Goal: Task Accomplishment & Management: Complete application form

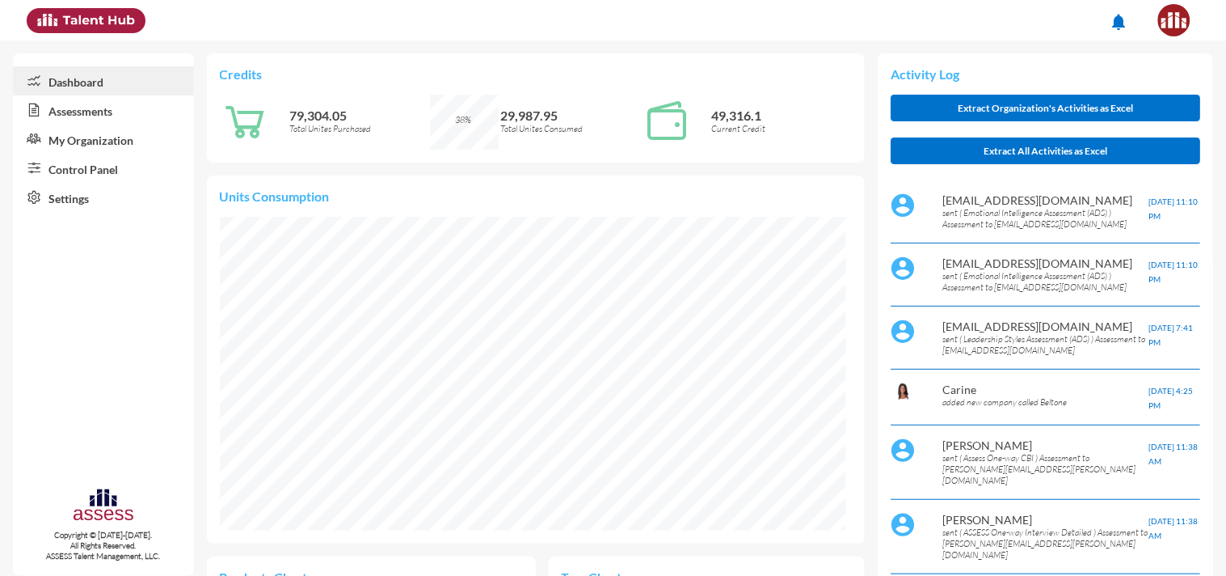
click at [89, 110] on link "Assessments" at bounding box center [103, 109] width 181 height 29
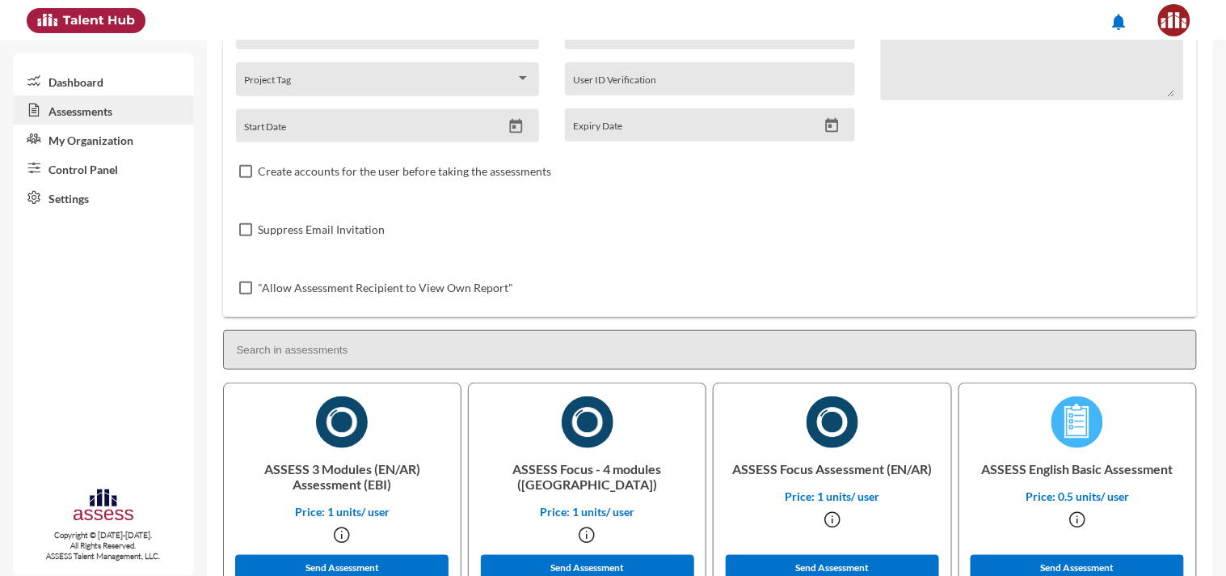
scroll to position [211, 0]
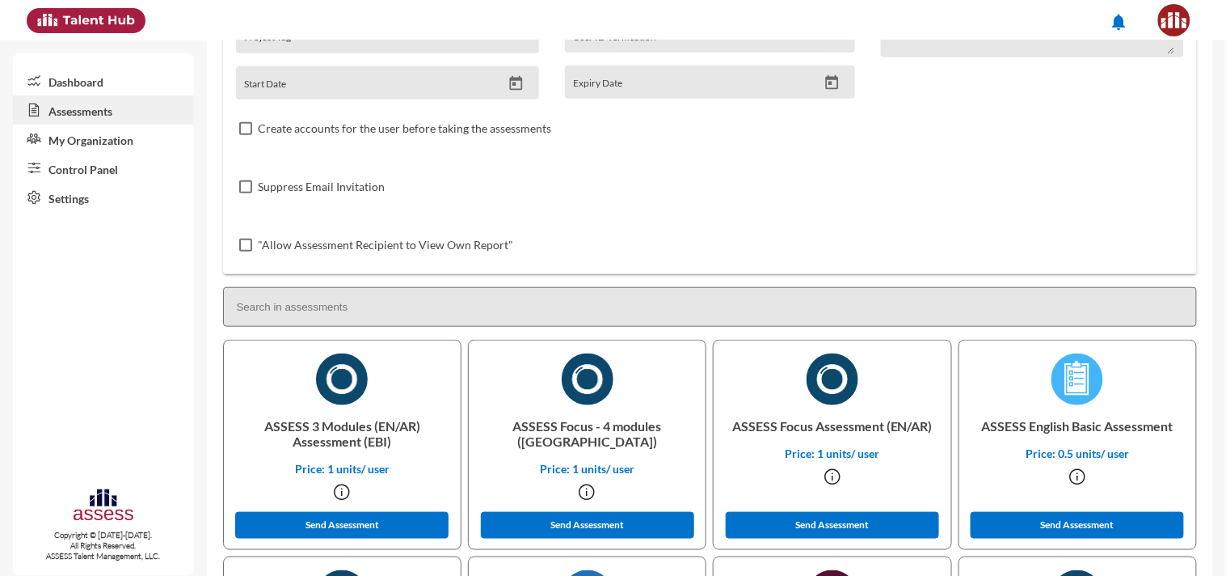
click at [312, 307] on input at bounding box center [710, 307] width 975 height 40
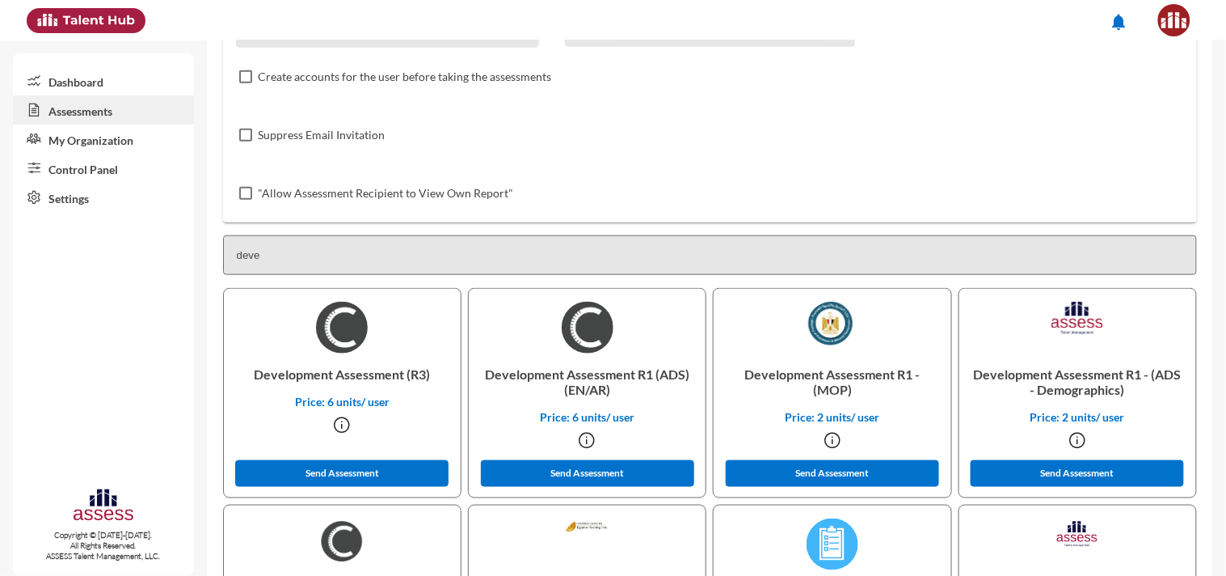
scroll to position [264, 0]
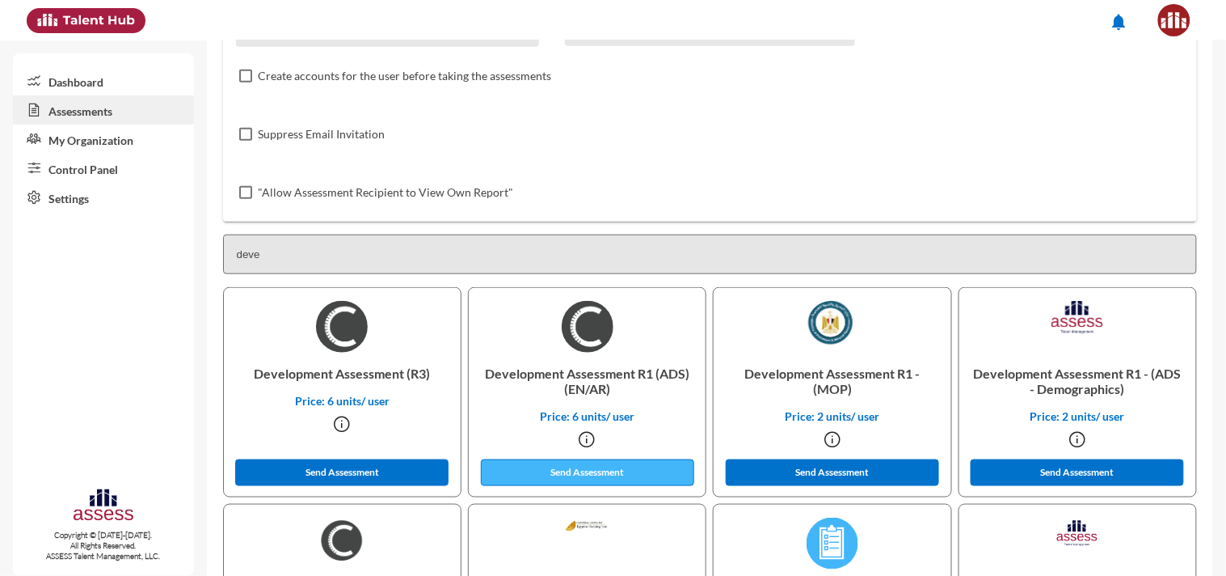
type input "deve"
click at [605, 472] on button "Send Assessment" at bounding box center [587, 472] width 213 height 27
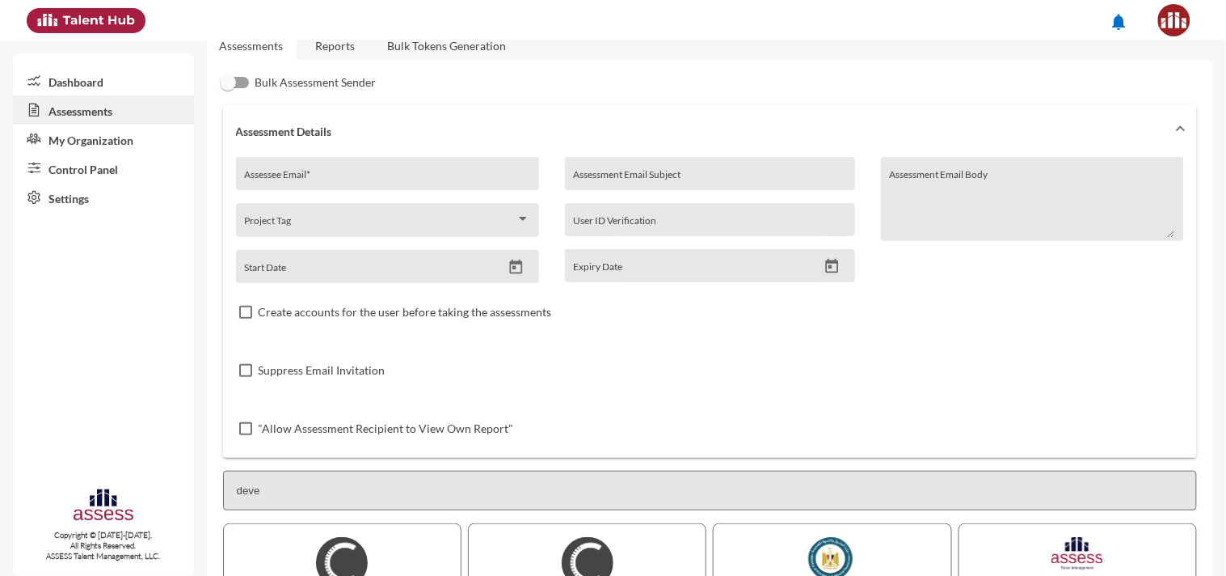
scroll to position [12, 0]
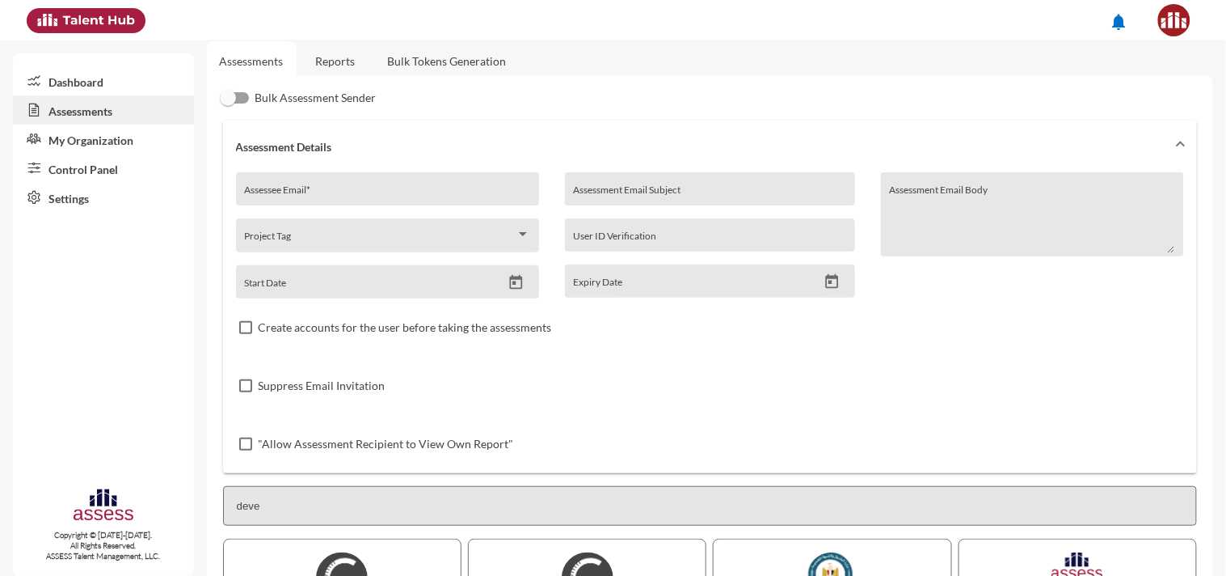
click at [289, 182] on div "Assessee Email *" at bounding box center [387, 193] width 286 height 24
paste input "[EMAIL_ADDRESS][DOMAIN_NAME]"
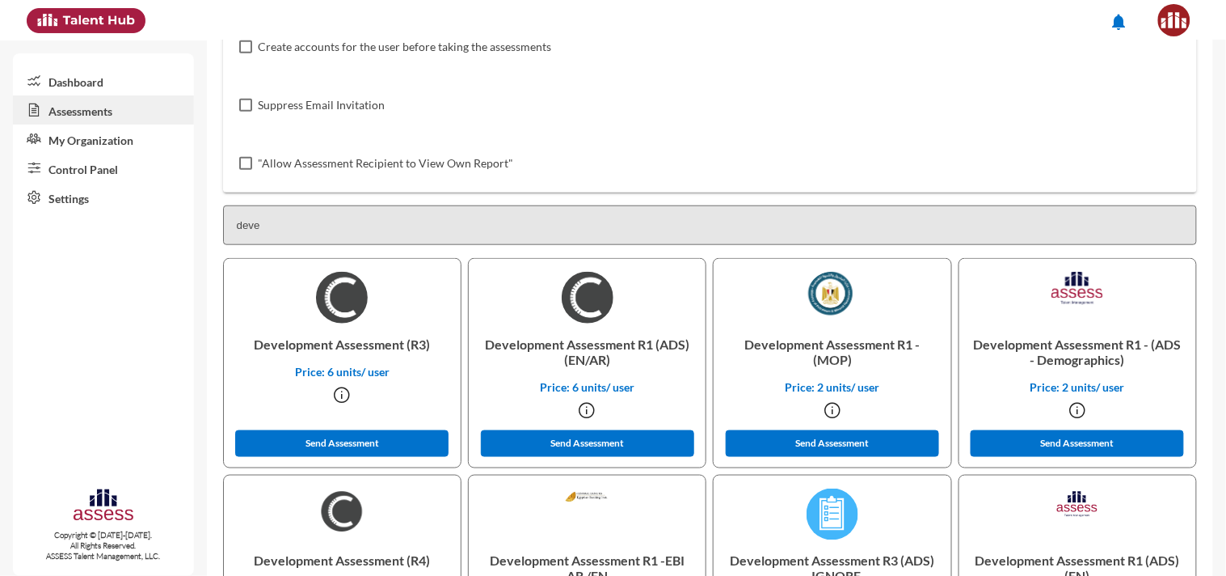
scroll to position [318, 0]
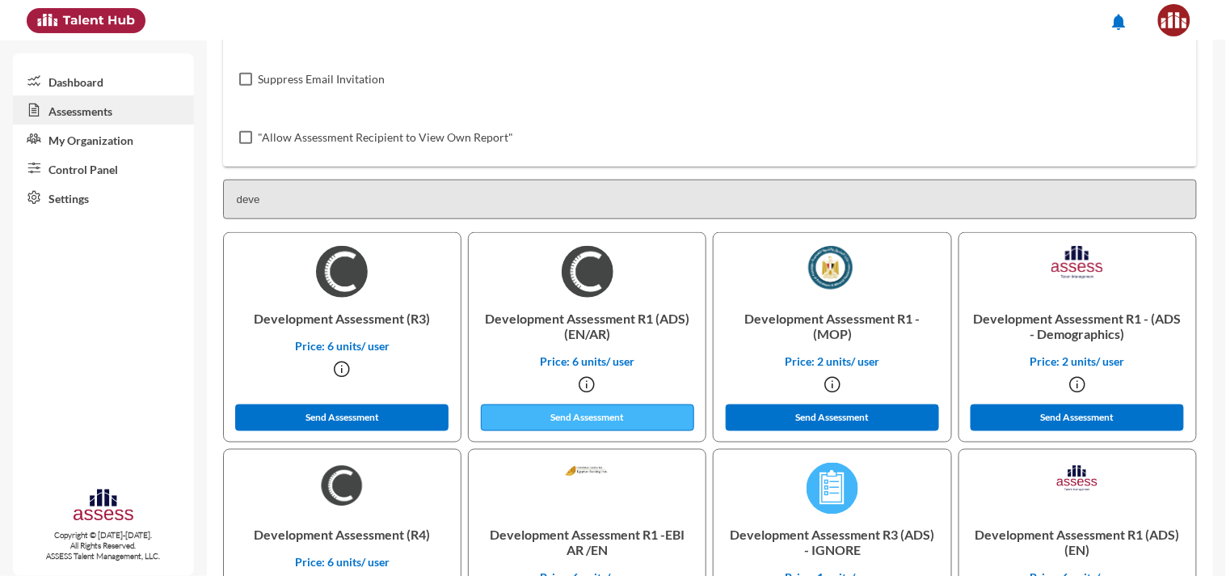
type input "[EMAIL_ADDRESS][DOMAIN_NAME]"
click at [556, 424] on button "Send Assessment" at bounding box center [587, 417] width 213 height 27
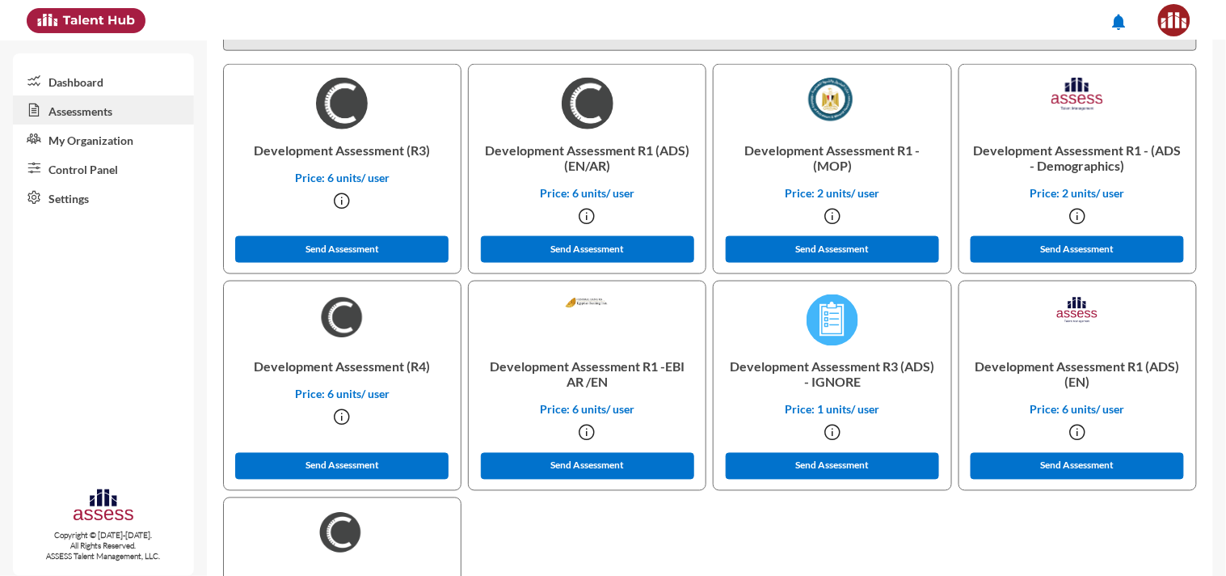
scroll to position [491, 0]
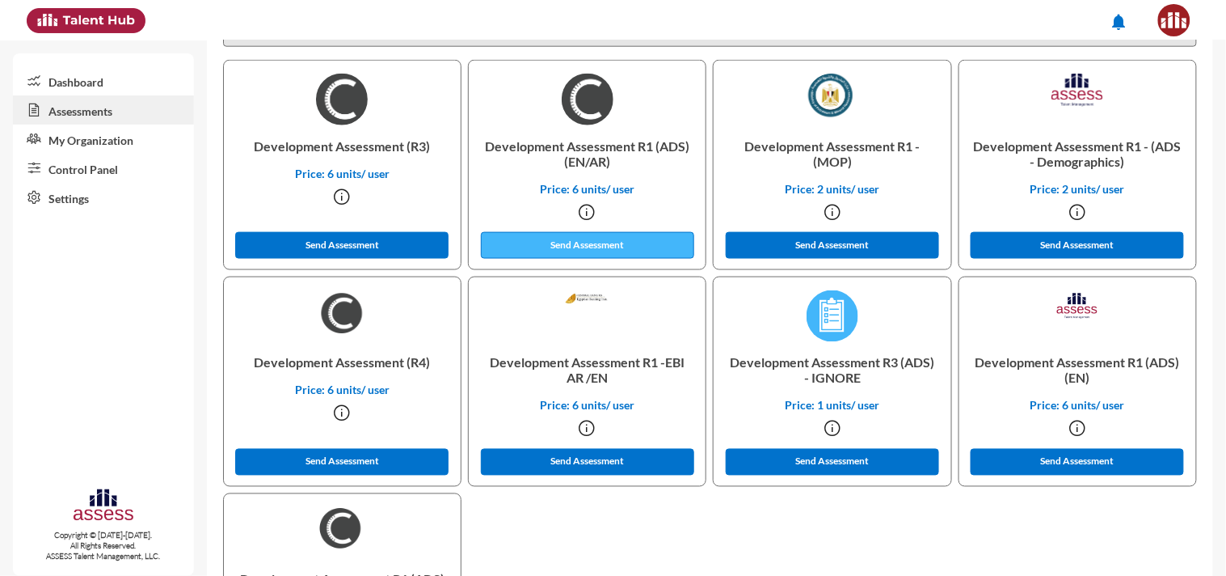
click at [580, 243] on button "Send Assessment" at bounding box center [587, 245] width 213 height 27
click at [610, 238] on button "Send Assessment" at bounding box center [587, 245] width 213 height 27
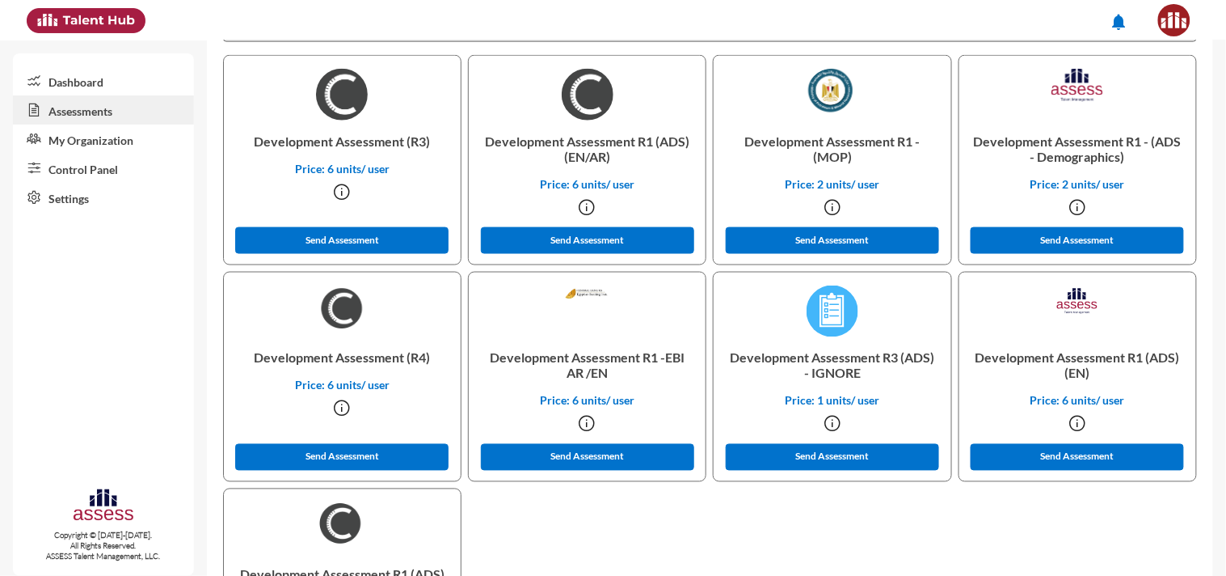
scroll to position [293, 0]
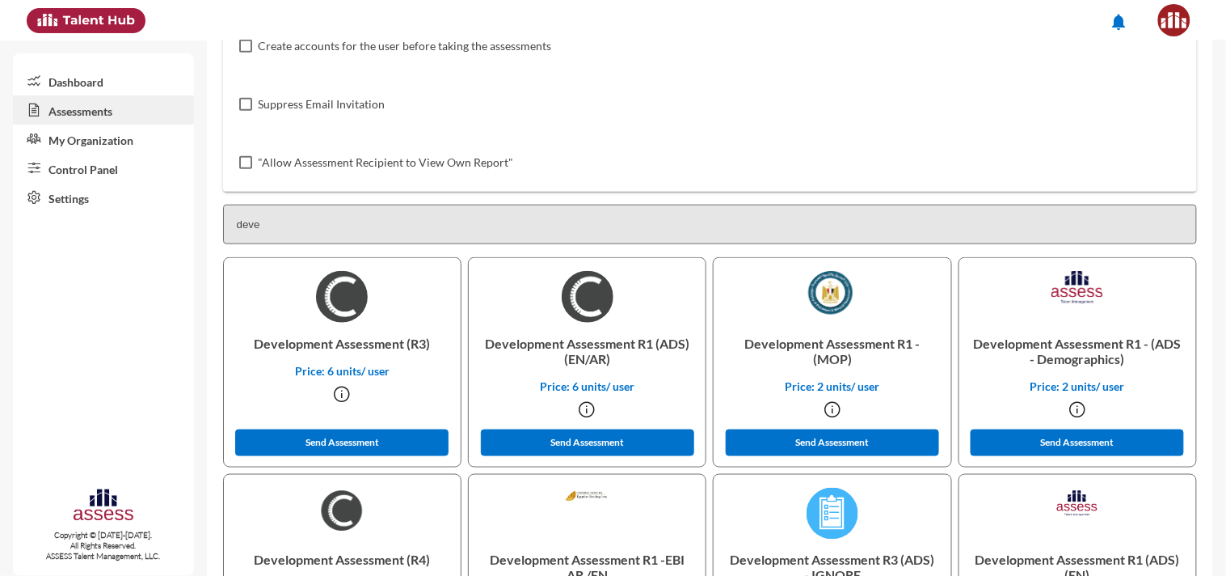
click at [321, 230] on input "deve" at bounding box center [710, 225] width 975 height 40
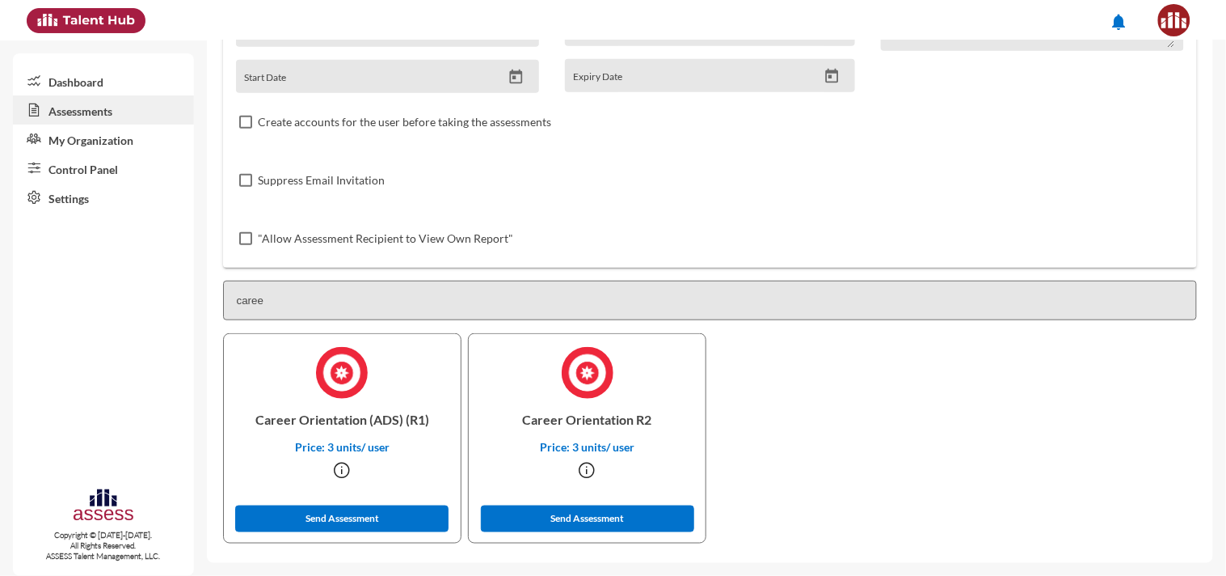
scroll to position [216, 0]
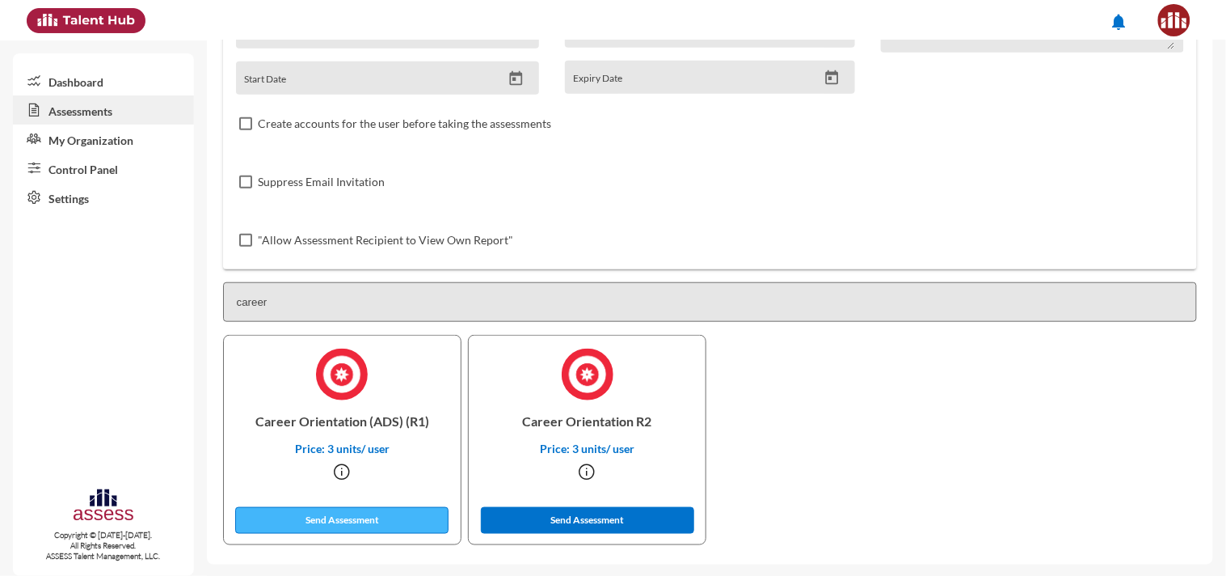
type input "career"
click at [336, 518] on button "Send Assessment" at bounding box center [341, 520] width 213 height 27
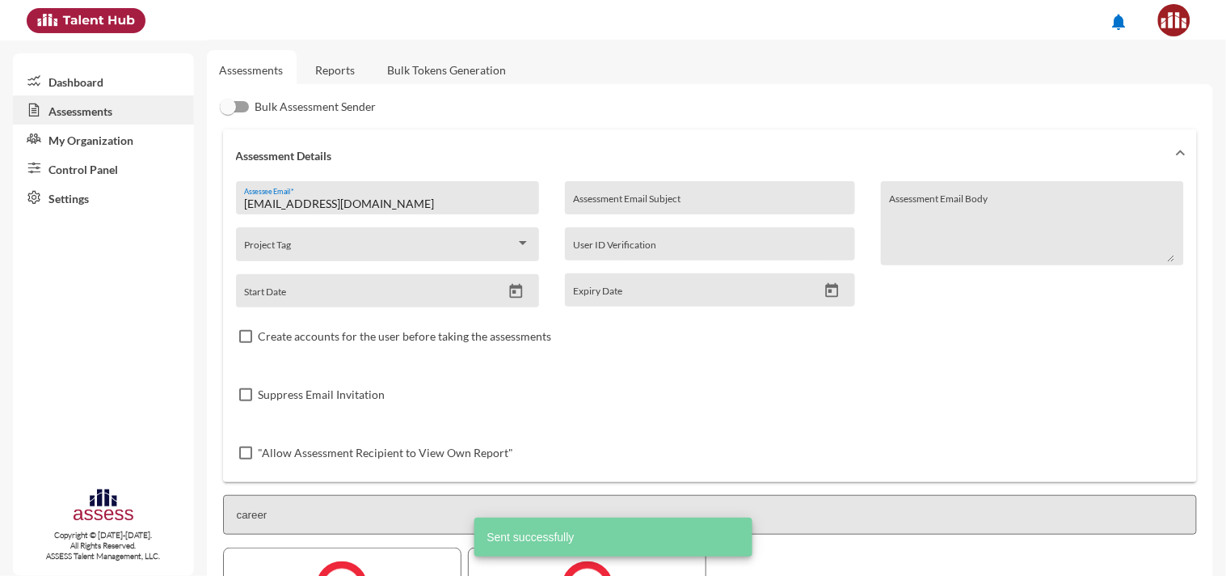
scroll to position [0, 0]
